Goal: Use online tool/utility: Utilize a website feature to perform a specific function

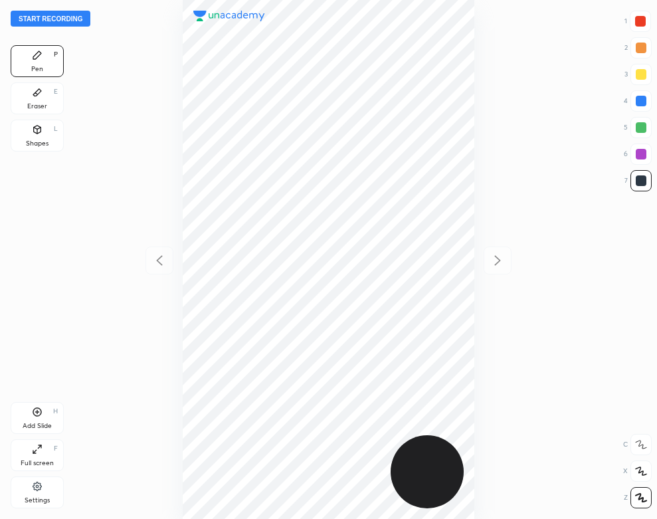
scroll to position [519, 444]
click at [21, 494] on div "Settings" at bounding box center [37, 492] width 53 height 32
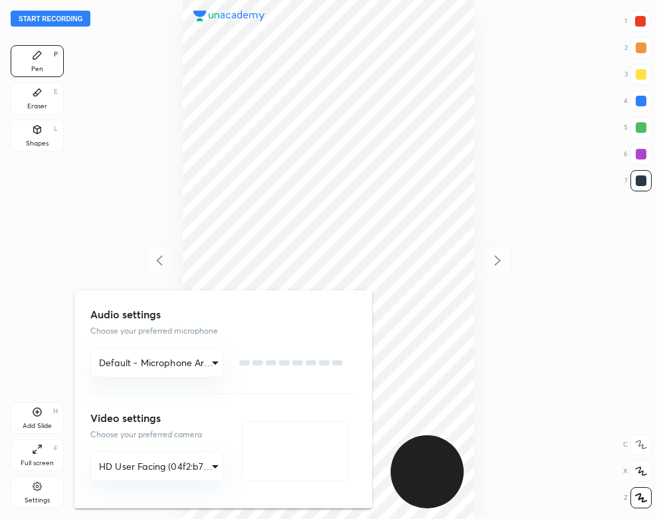
click at [35, 491] on div at bounding box center [328, 259] width 657 height 519
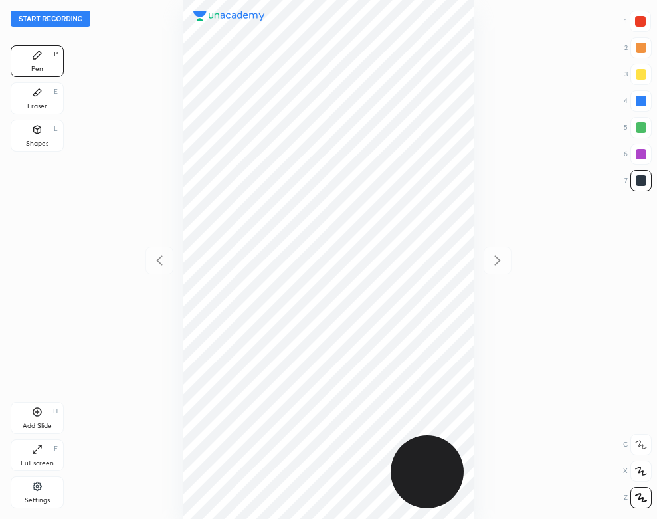
click at [31, 490] on div "Settings" at bounding box center [37, 492] width 53 height 32
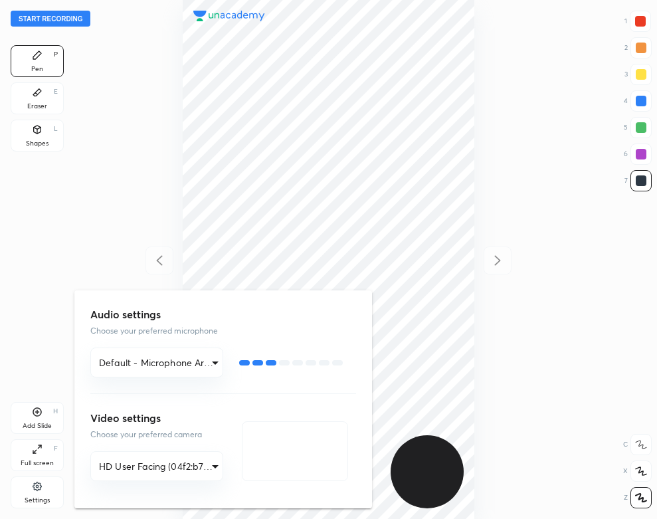
click at [69, 138] on div at bounding box center [328, 259] width 657 height 519
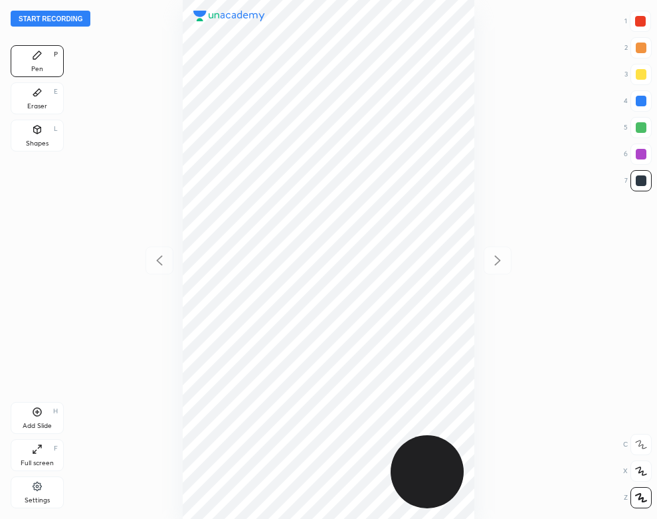
click at [78, 18] on button "Start recording" at bounding box center [51, 19] width 80 height 16
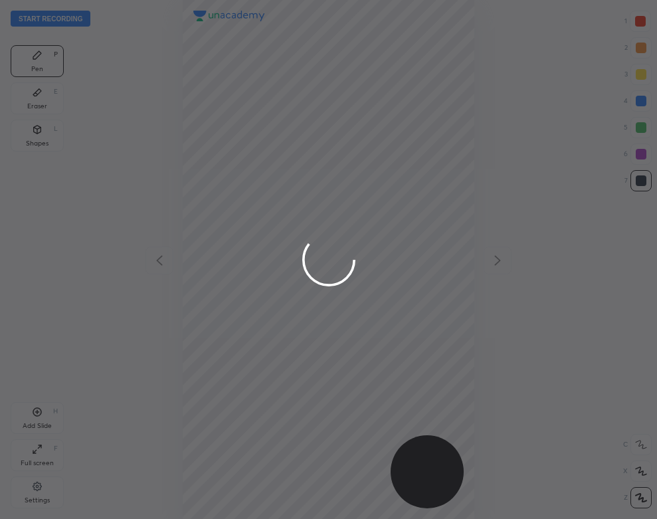
click at [32, 494] on div at bounding box center [328, 259] width 657 height 519
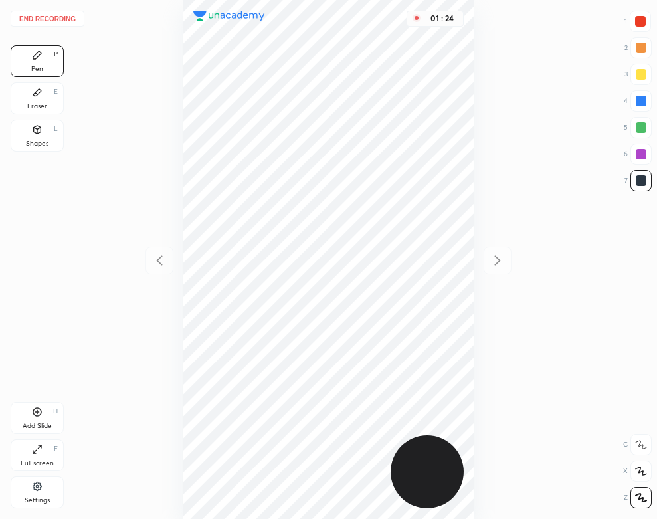
click at [27, 98] on div "Eraser E" at bounding box center [37, 98] width 53 height 32
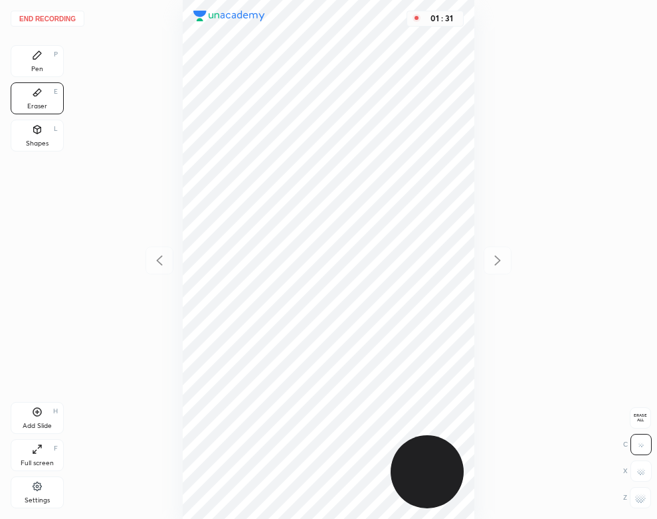
click at [37, 55] on icon at bounding box center [37, 55] width 8 height 8
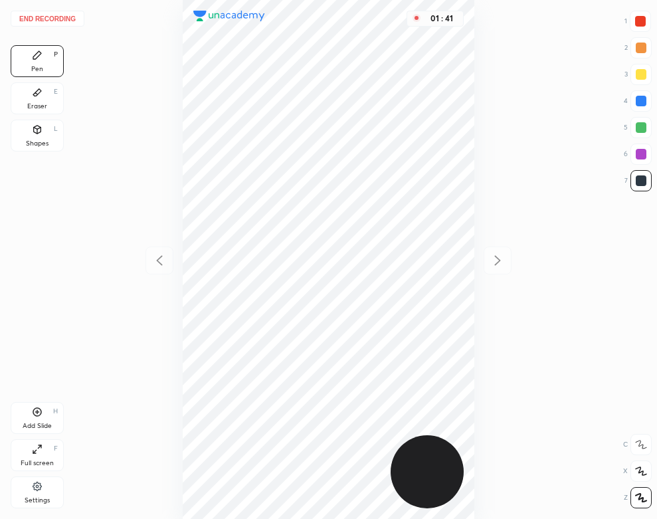
click at [38, 101] on div "Eraser E" at bounding box center [37, 98] width 53 height 32
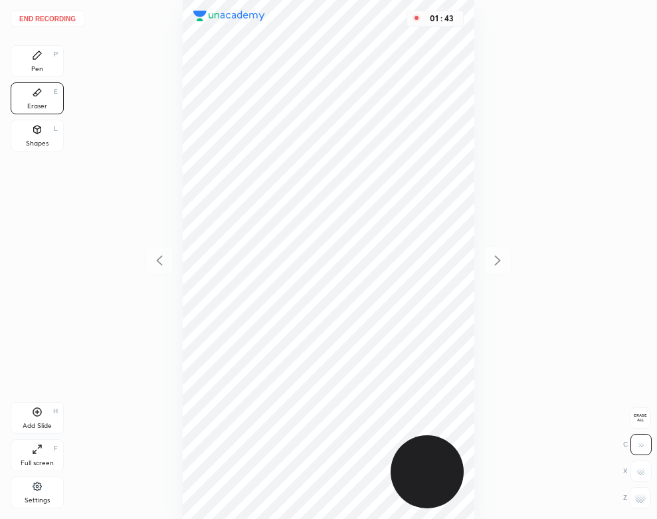
click at [36, 57] on icon at bounding box center [37, 55] width 8 height 8
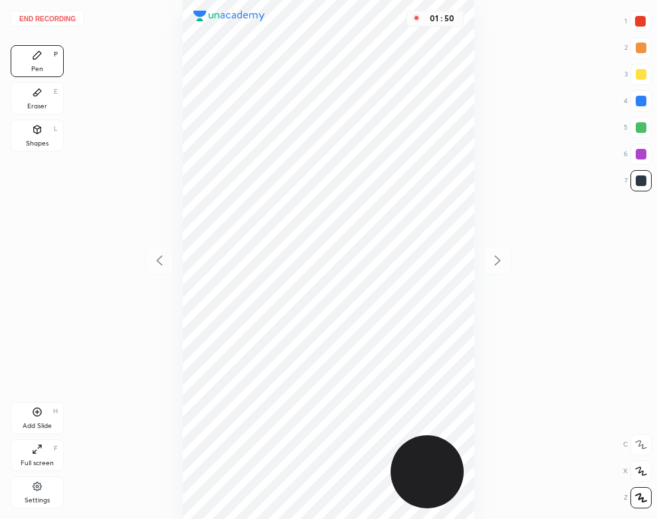
click at [38, 99] on div "Eraser E" at bounding box center [37, 98] width 53 height 32
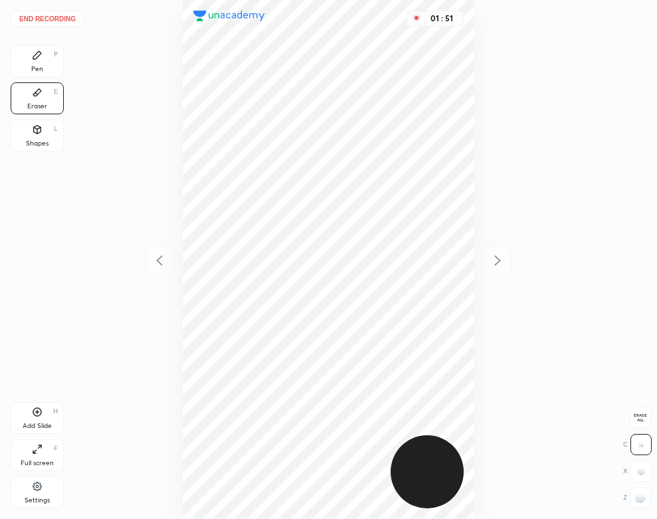
click at [18, 52] on div "Pen P" at bounding box center [37, 61] width 53 height 32
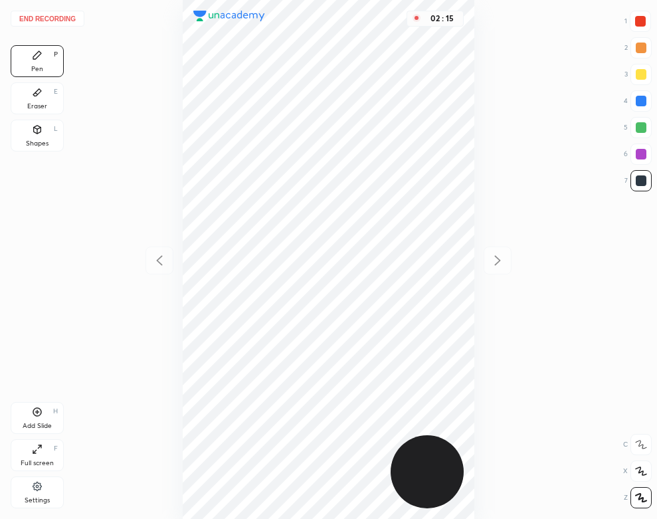
click at [32, 92] on icon at bounding box center [37, 92] width 11 height 11
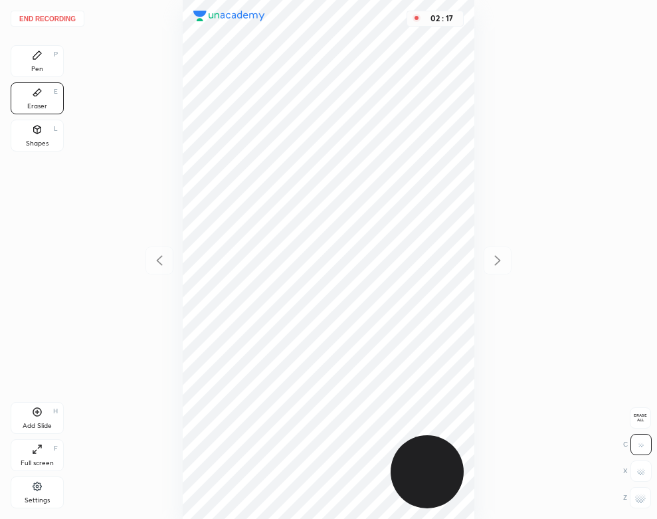
click at [27, 59] on div "Pen P" at bounding box center [37, 61] width 53 height 32
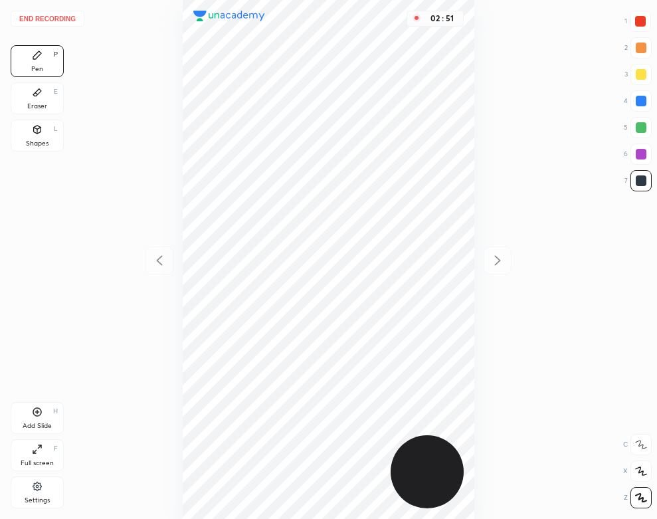
click at [53, 419] on div "Add Slide H" at bounding box center [37, 418] width 53 height 32
click at [25, 122] on div "Shapes L" at bounding box center [37, 136] width 53 height 32
click at [37, 54] on icon at bounding box center [37, 55] width 8 height 8
click at [43, 417] on div "Add Slide H" at bounding box center [37, 418] width 53 height 32
click at [55, 19] on button "End recording" at bounding box center [48, 19] width 74 height 16
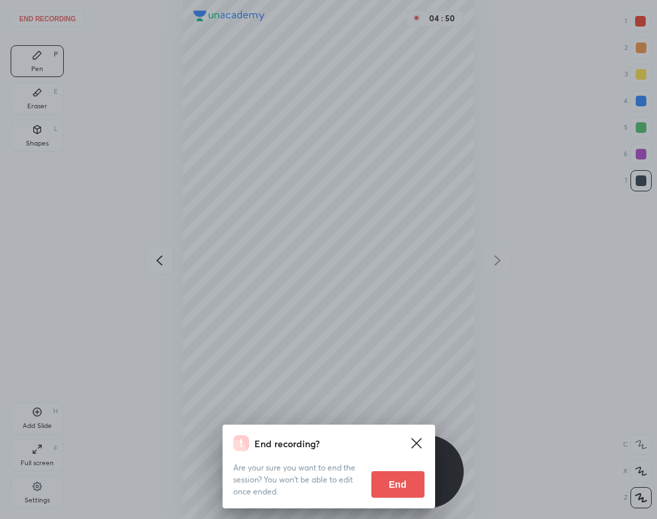
click at [393, 480] on button "End" at bounding box center [397, 484] width 53 height 27
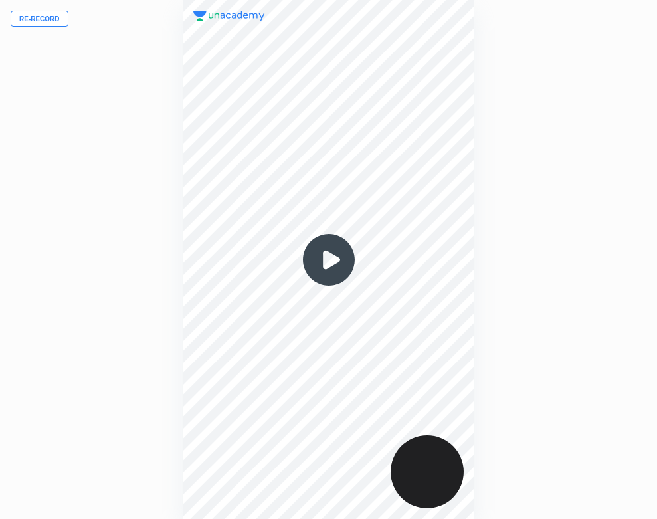
click at [322, 255] on img at bounding box center [329, 260] width 64 height 64
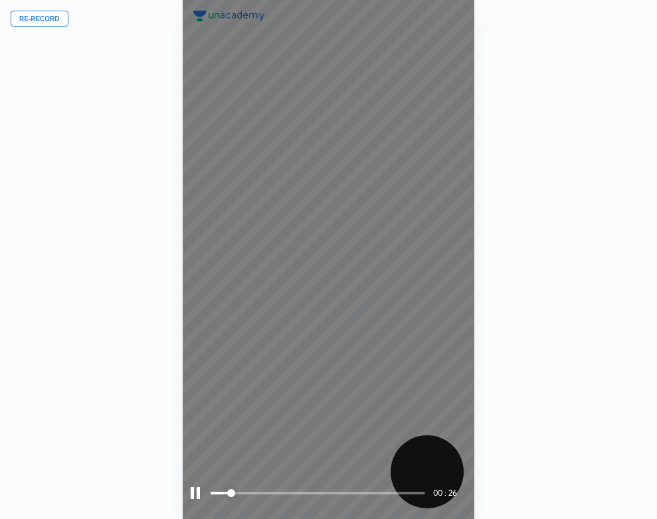
click at [197, 490] on div at bounding box center [195, 493] width 9 height 12
click at [196, 493] on div at bounding box center [197, 493] width 12 height 12
